Goal: Task Accomplishment & Management: Complete application form

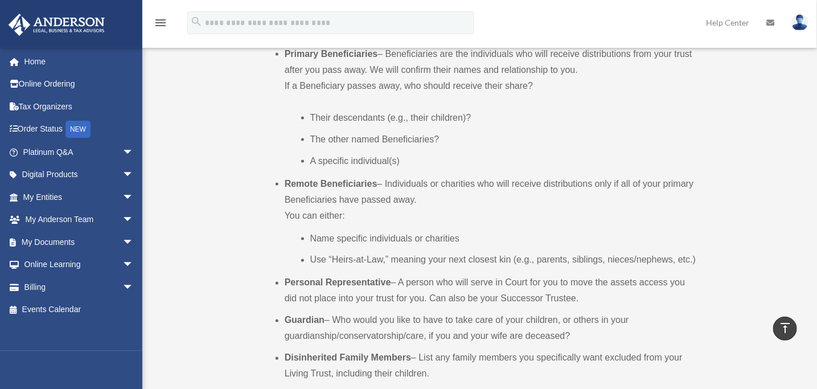
scroll to position [276, 0]
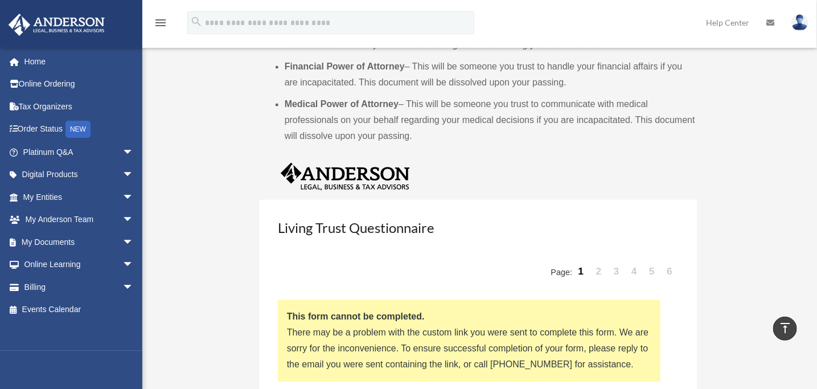
scroll to position [1082, 0]
